Goal: Task Accomplishment & Management: Complete application form

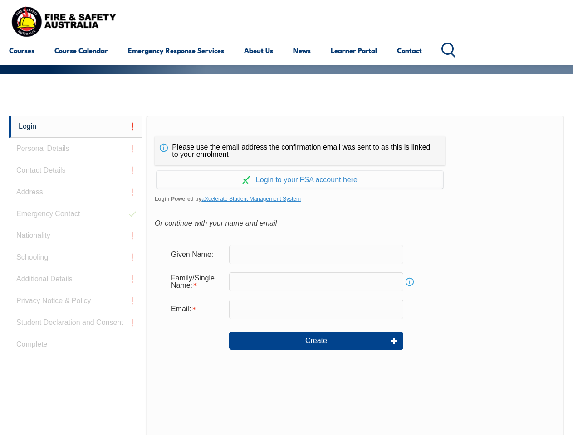
click at [286, 138] on div "Please use the email address the confirmation email was sent to as this is link…" at bounding box center [300, 151] width 290 height 29
click at [286, 275] on input "text" at bounding box center [316, 282] width 174 height 19
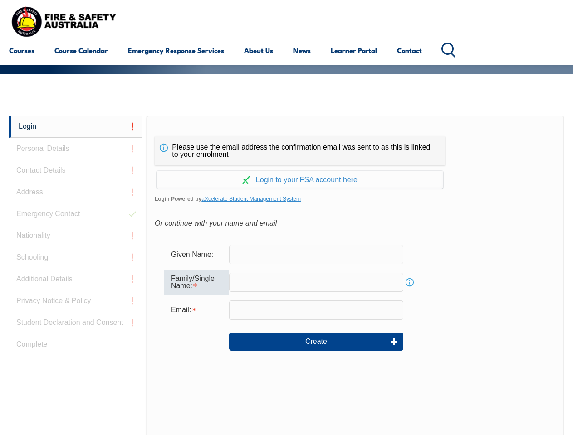
click at [75, 127] on link "Login" at bounding box center [75, 127] width 132 height 22
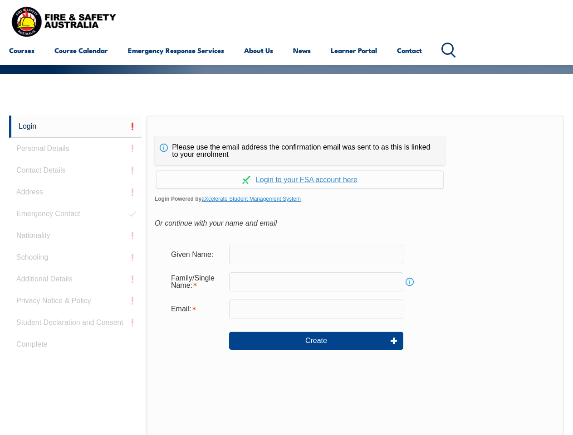
click at [75, 149] on div "Login Personal Details Contact Details Address Emergency Contact Nationality Sc…" at bounding box center [77, 342] width 137 height 453
click at [75, 171] on div "Login Personal Details Contact Details Address Emergency Contact Nationality Sc…" at bounding box center [77, 342] width 137 height 453
click at [75, 192] on div "Login Personal Details Contact Details Address Emergency Contact Nationality Sc…" at bounding box center [77, 342] width 137 height 453
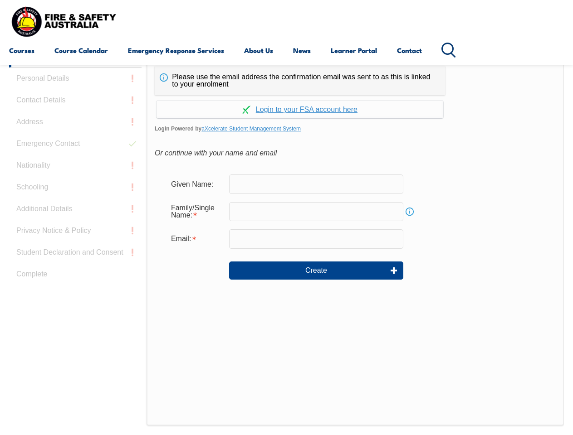
click at [75, 214] on div "Login Personal Details Contact Details Address Emergency Contact Nationality Sc…" at bounding box center [77, 271] width 137 height 453
click at [75, 236] on div "Login Personal Details Contact Details Address Emergency Contact Nationality Sc…" at bounding box center [77, 271] width 137 height 453
click at [75, 258] on div "Login Personal Details Contact Details Address Emergency Contact Nationality Sc…" at bounding box center [77, 271] width 137 height 453
click at [75, 279] on div "Login Personal Details Contact Details Address Emergency Contact Nationality Sc…" at bounding box center [77, 271] width 137 height 453
